Goal: Check status: Check status

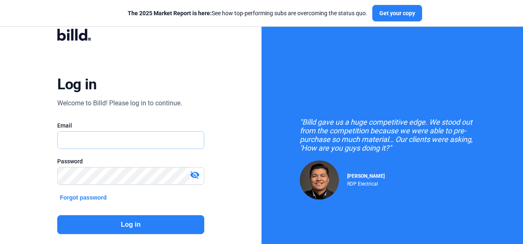
type input "[PERSON_NAME][EMAIL_ADDRESS][DOMAIN_NAME]"
click at [130, 224] on button "Log in" at bounding box center [130, 224] width 147 height 19
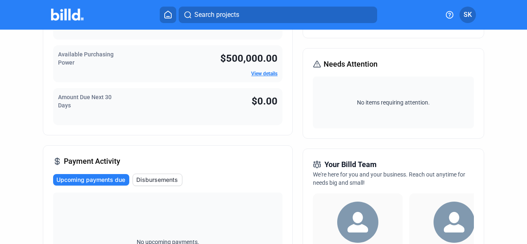
scroll to position [82, 0]
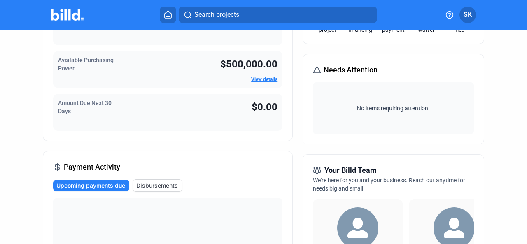
click at [155, 185] on span "Disbursements" at bounding box center [157, 186] width 42 height 8
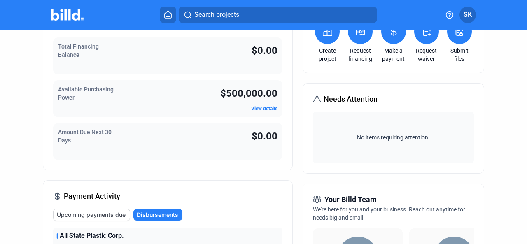
scroll to position [0, 0]
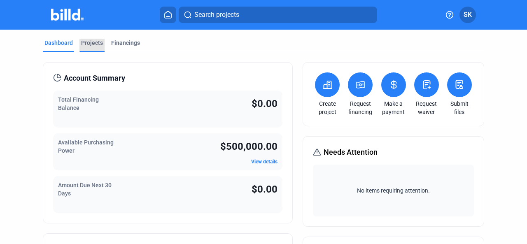
click at [93, 44] on div "Projects" at bounding box center [92, 43] width 22 height 8
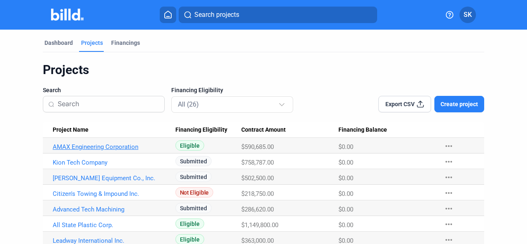
click at [118, 147] on link "AMAX Engineering Corporation" at bounding box center [111, 146] width 116 height 7
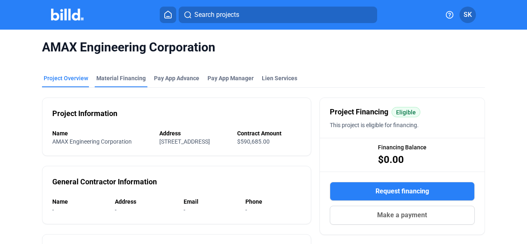
click at [129, 75] on div "Material Financing" at bounding box center [120, 78] width 49 height 8
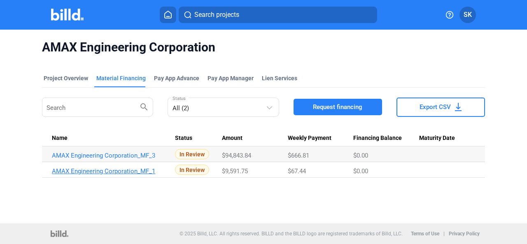
click at [109, 171] on link "AMAX Engineering Corporation_MF_1" at bounding box center [110, 171] width 116 height 7
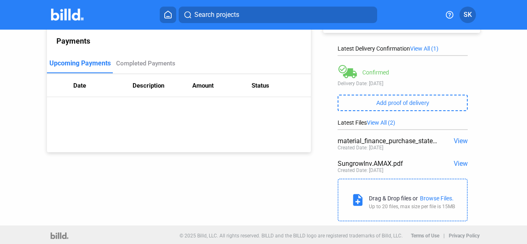
scroll to position [110, 0]
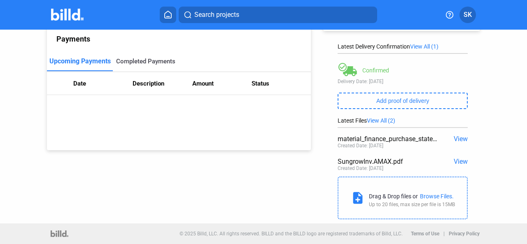
click at [153, 58] on div "Completed Payments" at bounding box center [145, 61] width 59 height 7
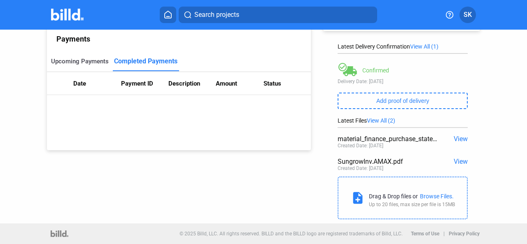
click at [85, 58] on div "Upcoming Payments" at bounding box center [80, 61] width 58 height 7
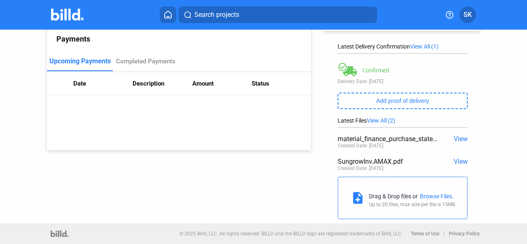
click at [455, 161] on span "View" at bounding box center [461, 162] width 14 height 8
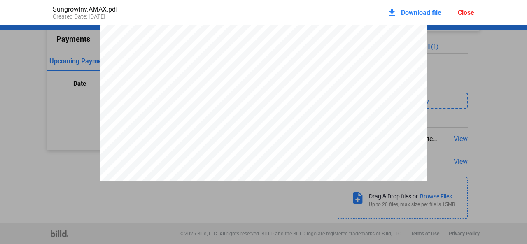
scroll to position [0, 0]
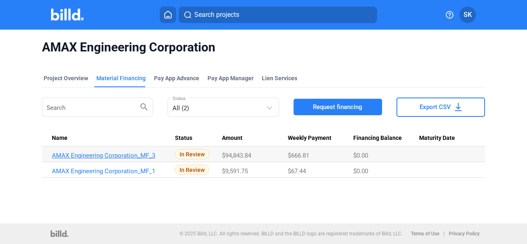
click at [119, 154] on link "AMAX Engineering Corporation_MF_3" at bounding box center [110, 155] width 116 height 7
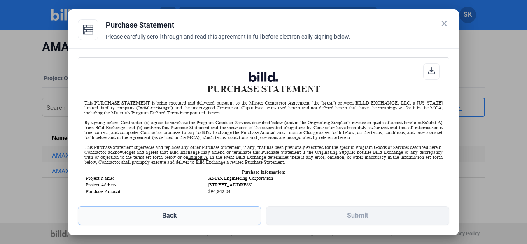
click at [178, 218] on button "Back" at bounding box center [169, 215] width 183 height 19
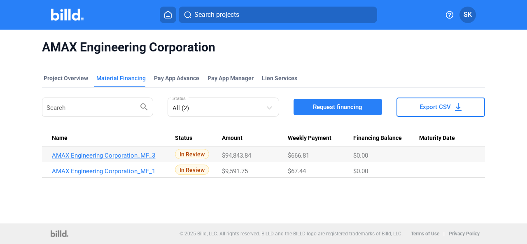
click at [109, 154] on link "AMAX Engineering Corporation_MF_3" at bounding box center [110, 155] width 116 height 7
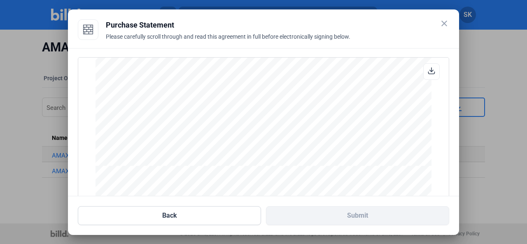
scroll to position [553, 0]
click at [167, 217] on button "Back" at bounding box center [169, 215] width 183 height 19
